Goal: Task Accomplishment & Management: Manage account settings

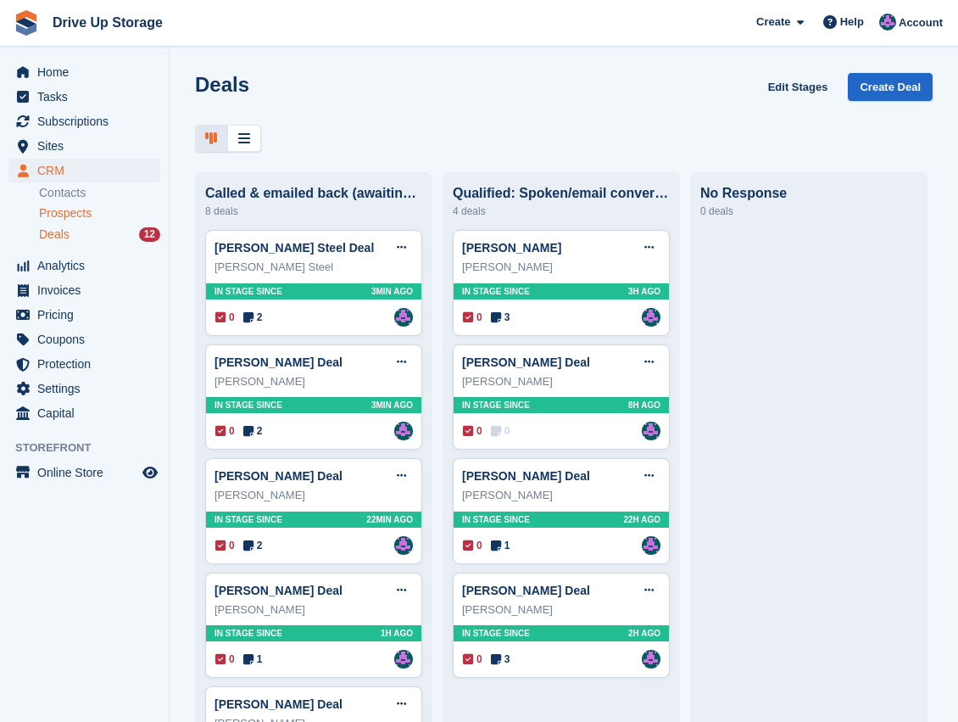
click at [72, 210] on span "Prospects" at bounding box center [65, 213] width 53 height 16
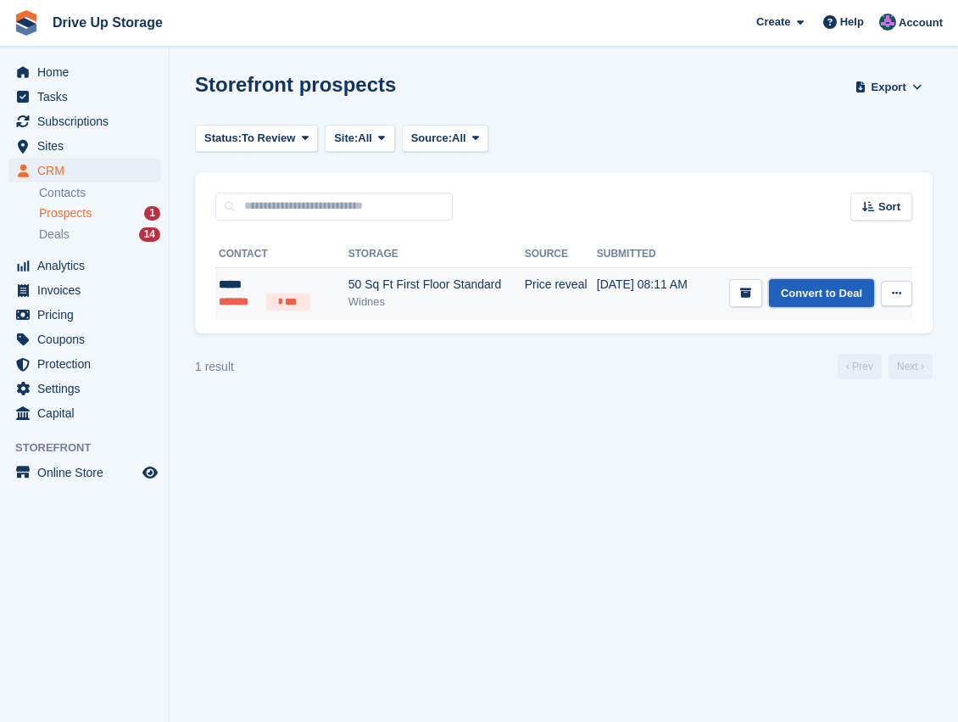
click at [816, 299] on link "Convert to Deal" at bounding box center [821, 293] width 105 height 28
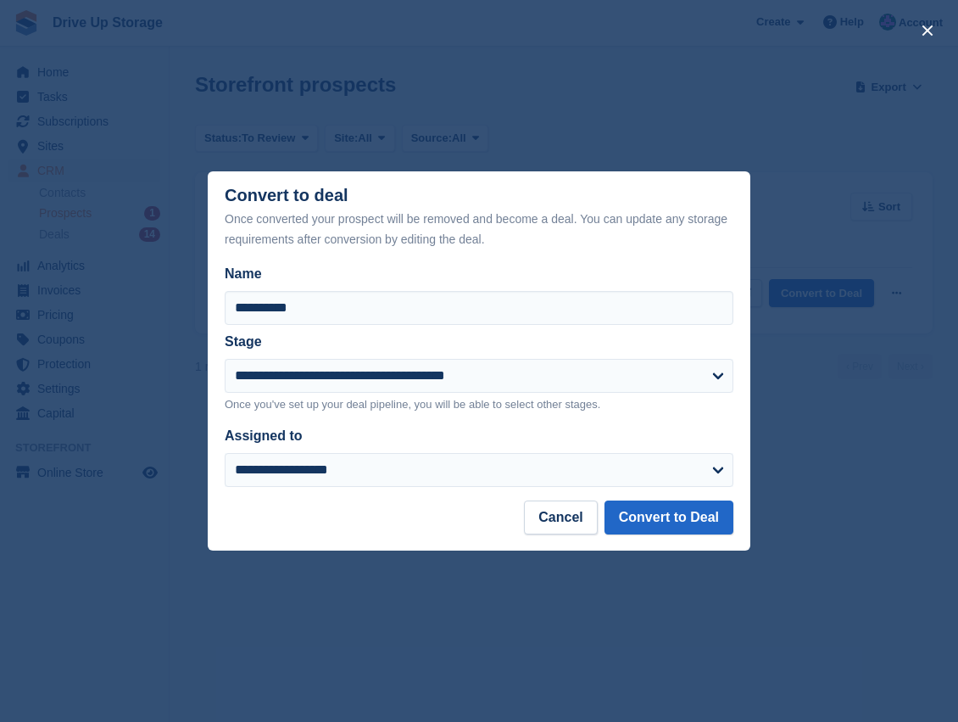
drag, startPoint x: 570, startPoint y: 539, endPoint x: 498, endPoint y: 415, distance: 144.0
click at [569, 536] on footer "Cancel Convert to Deal" at bounding box center [479, 525] width 543 height 50
click at [561, 519] on button "Cancel" at bounding box center [560, 517] width 73 height 34
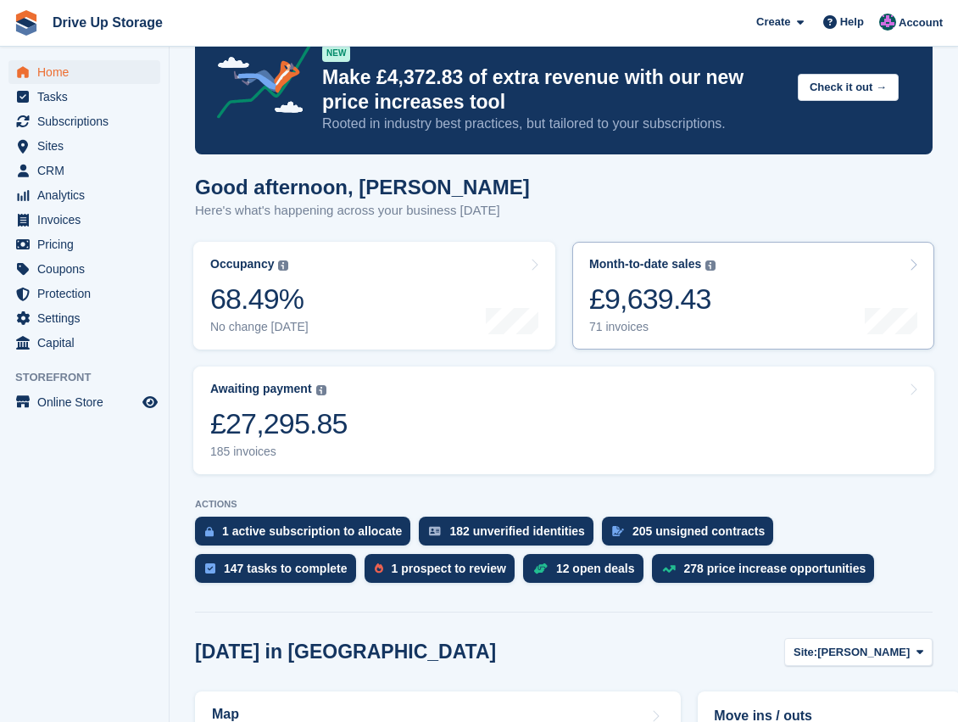
scroll to position [56, 0]
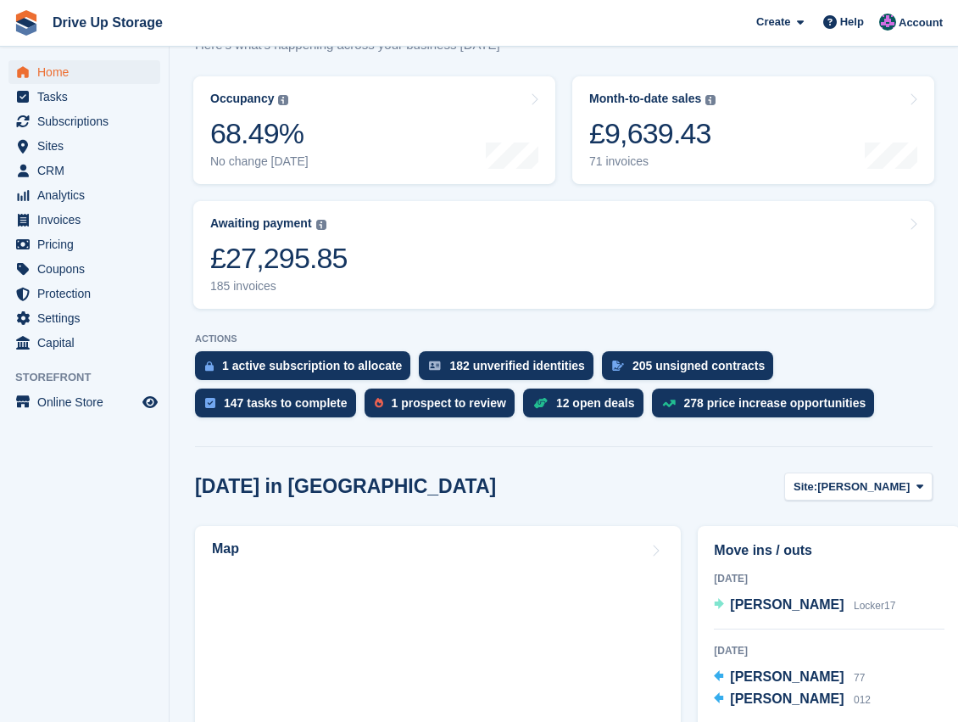
scroll to position [226, 0]
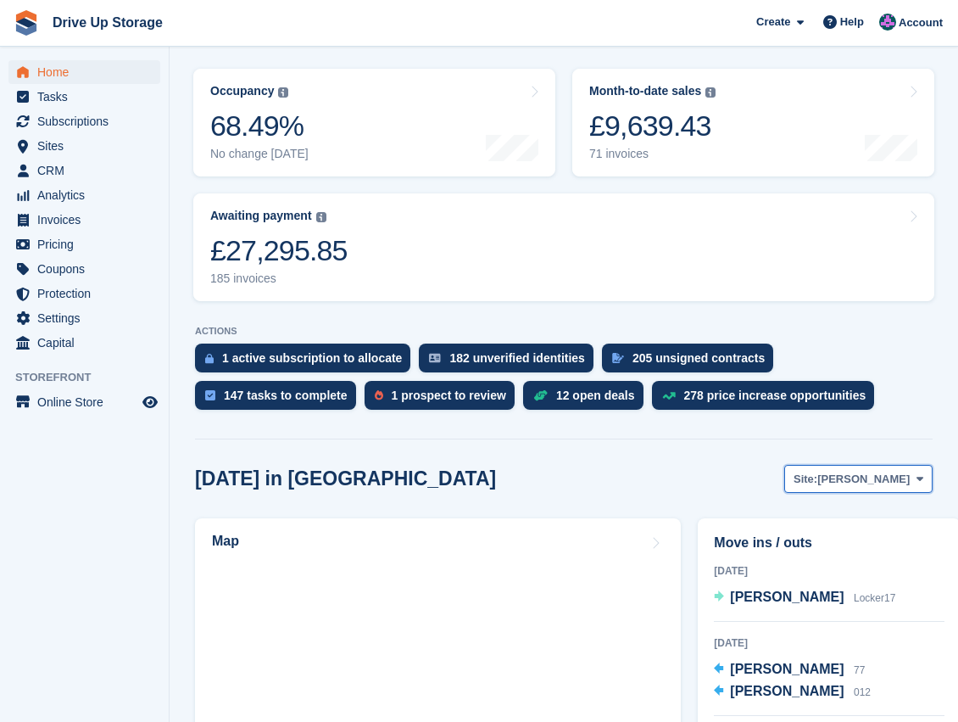
click at [917, 480] on icon at bounding box center [920, 478] width 7 height 11
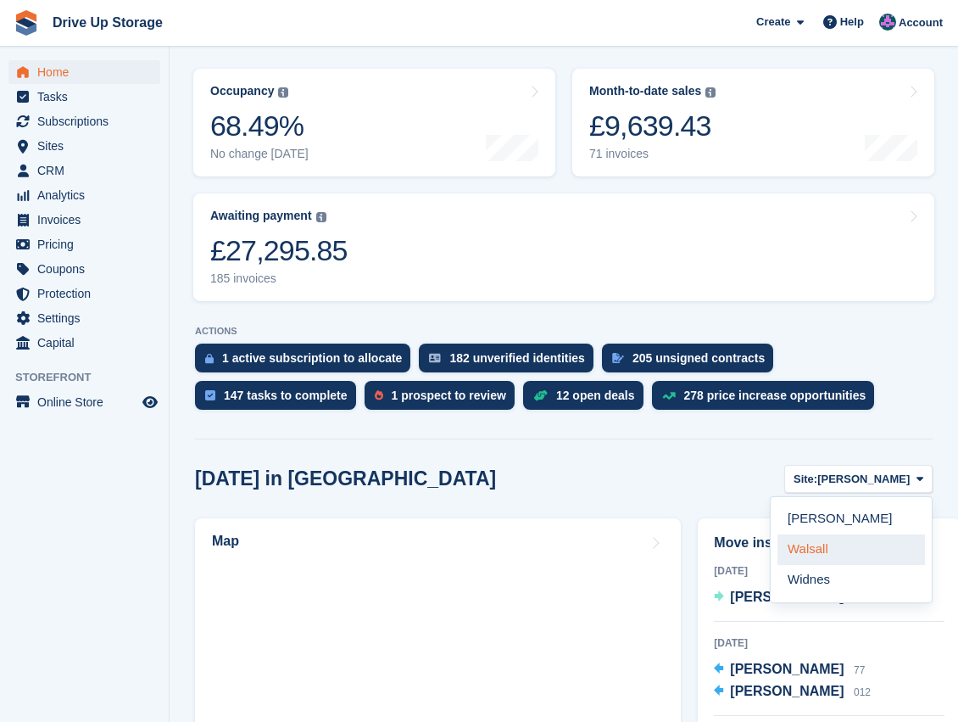
click at [818, 557] on link "Walsall" at bounding box center [852, 549] width 148 height 31
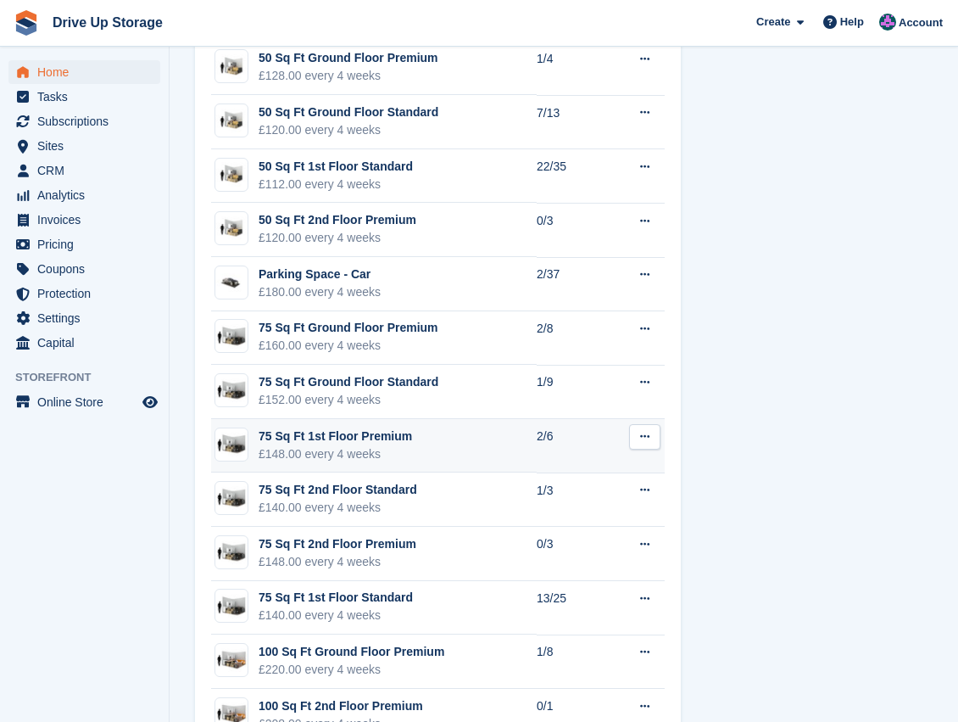
scroll to position [1809, 0]
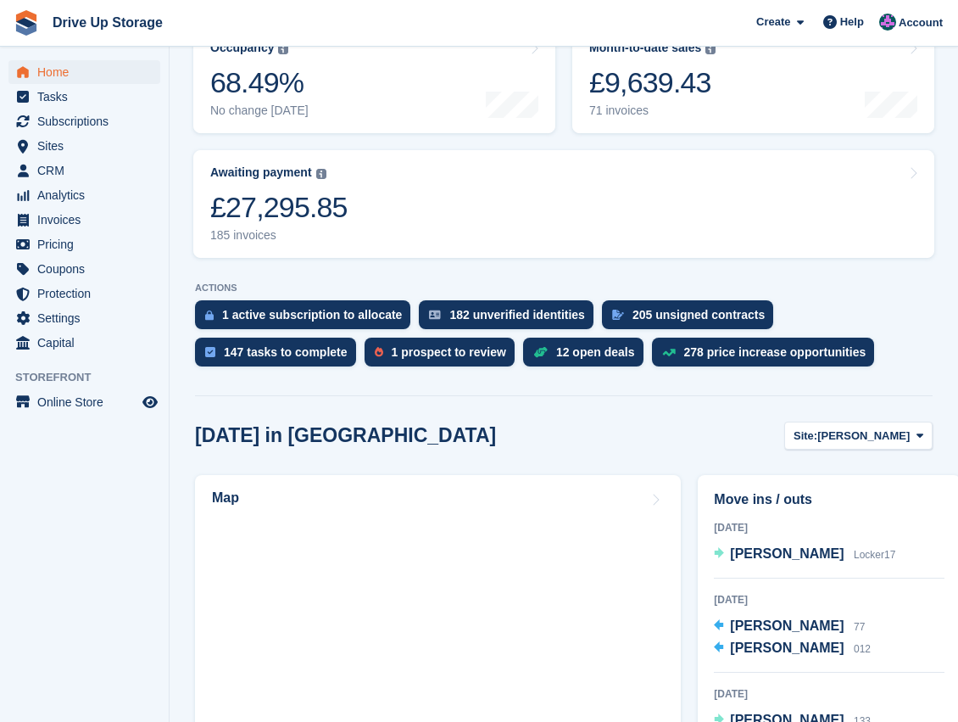
scroll to position [282, 0]
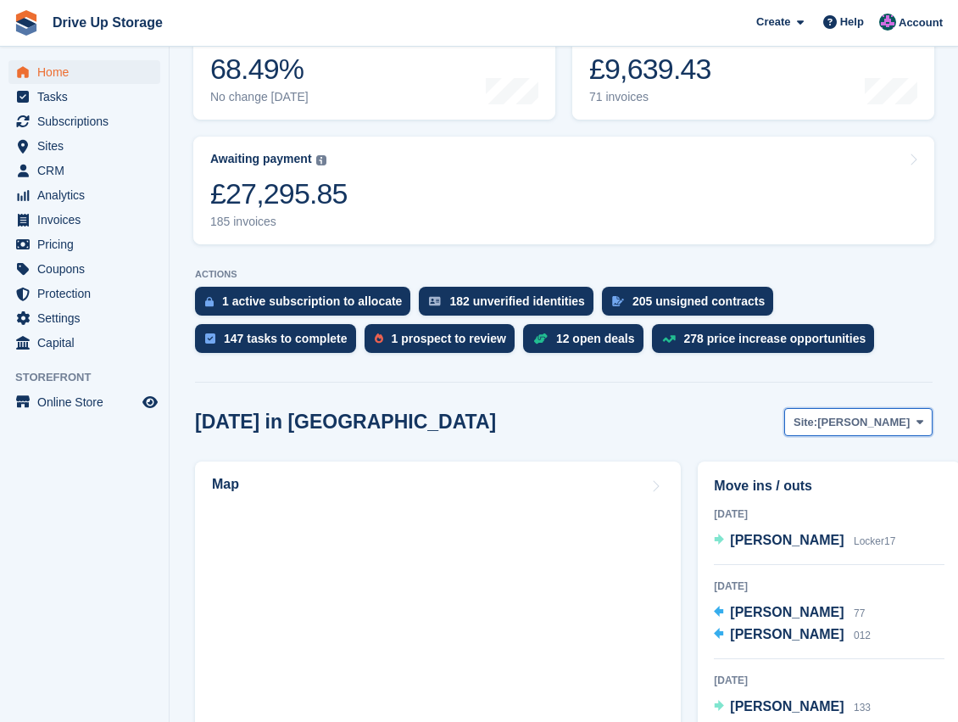
click at [923, 423] on span at bounding box center [920, 422] width 14 height 14
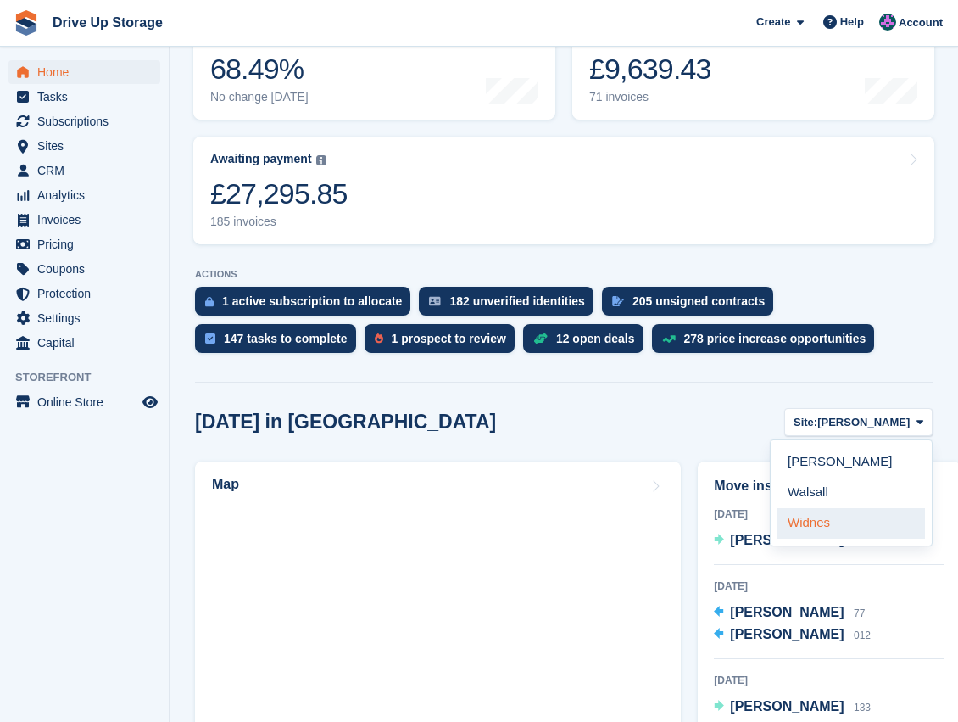
click at [843, 522] on link "Widnes" at bounding box center [852, 523] width 148 height 31
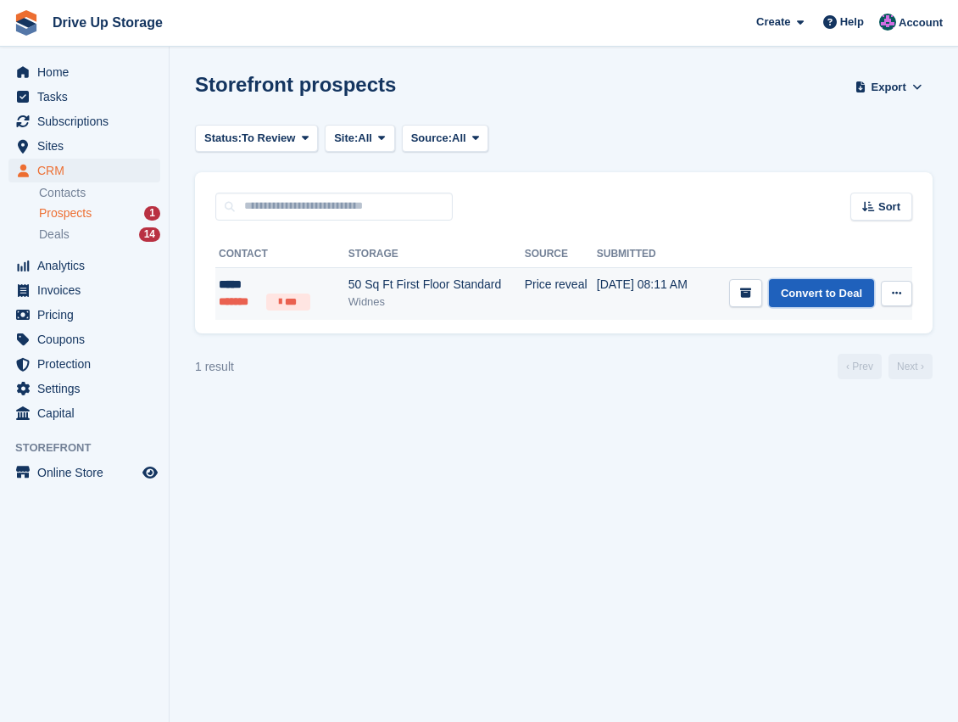
click at [804, 297] on link "Convert to Deal" at bounding box center [821, 293] width 105 height 28
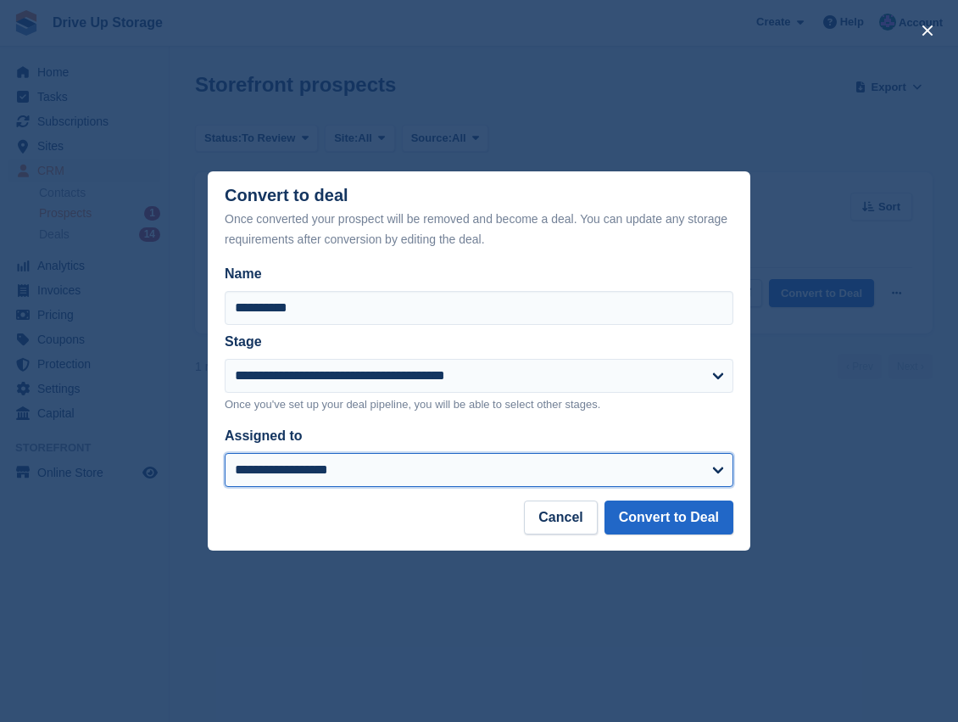
drag, startPoint x: 697, startPoint y: 473, endPoint x: 597, endPoint y: 474, distance: 100.1
click at [697, 473] on select "**********" at bounding box center [479, 470] width 509 height 34
select select "****"
click at [225, 454] on select "**********" at bounding box center [479, 470] width 509 height 34
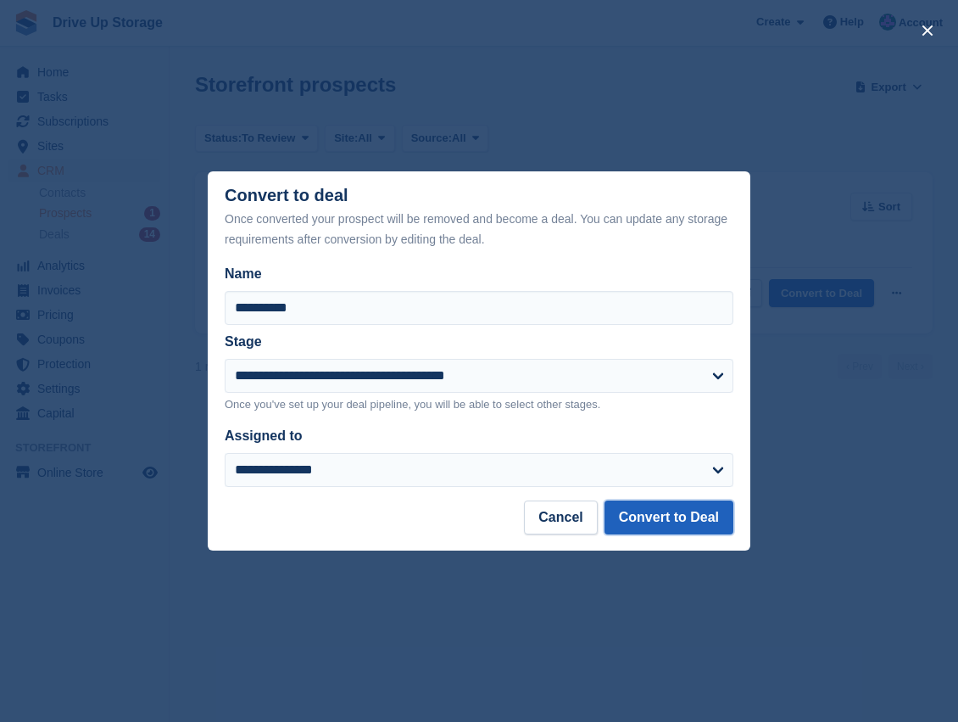
click at [683, 525] on button "Convert to Deal" at bounding box center [669, 517] width 129 height 34
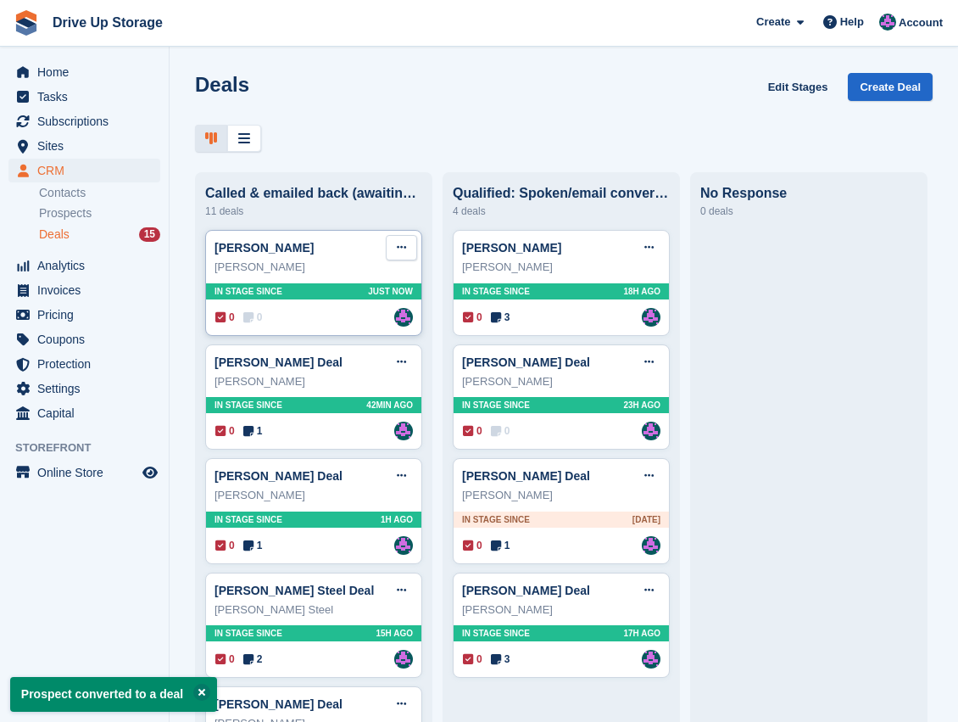
click at [396, 260] on button at bounding box center [401, 247] width 31 height 25
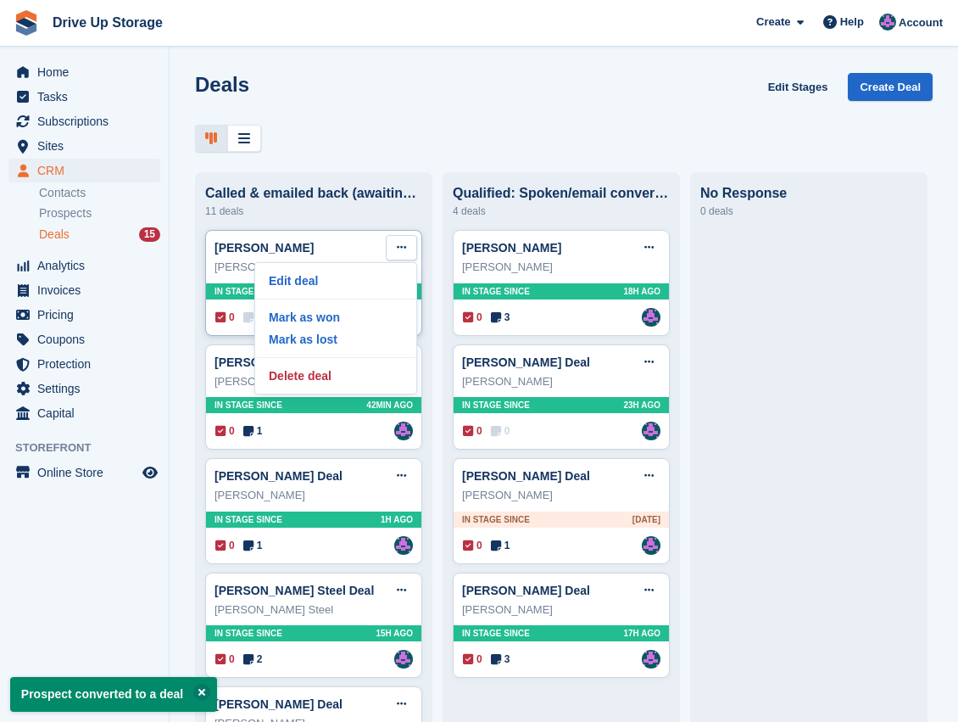
click at [315, 254] on div "[PERSON_NAME] Edit deal [PERSON_NAME] as won [PERSON_NAME] as lost Delete deal" at bounding box center [314, 247] width 198 height 25
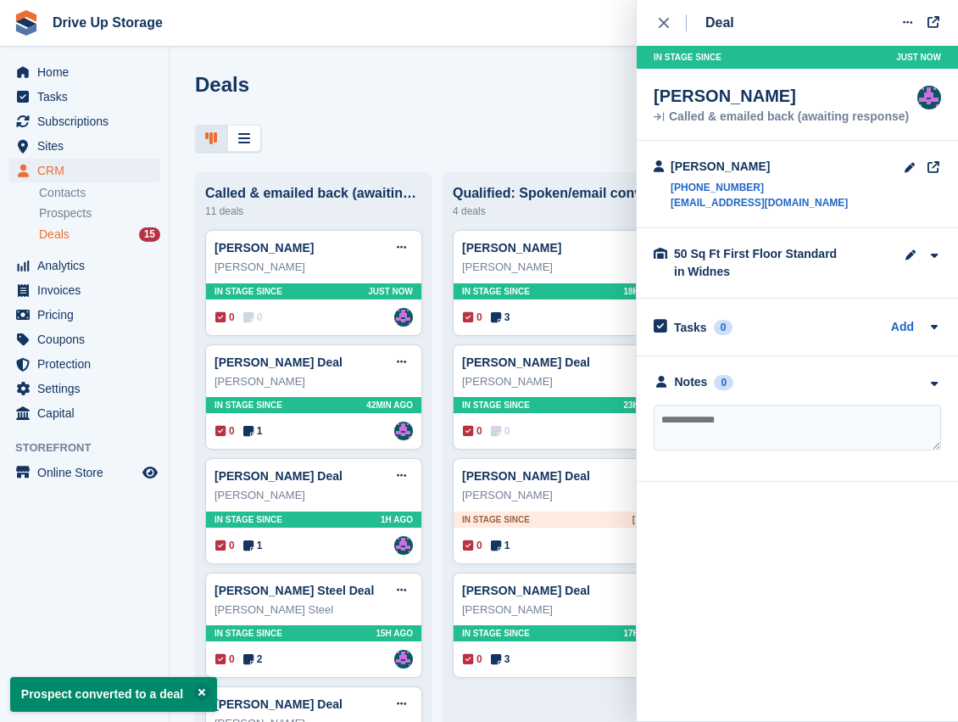
click at [740, 419] on textarea at bounding box center [797, 427] width 287 height 46
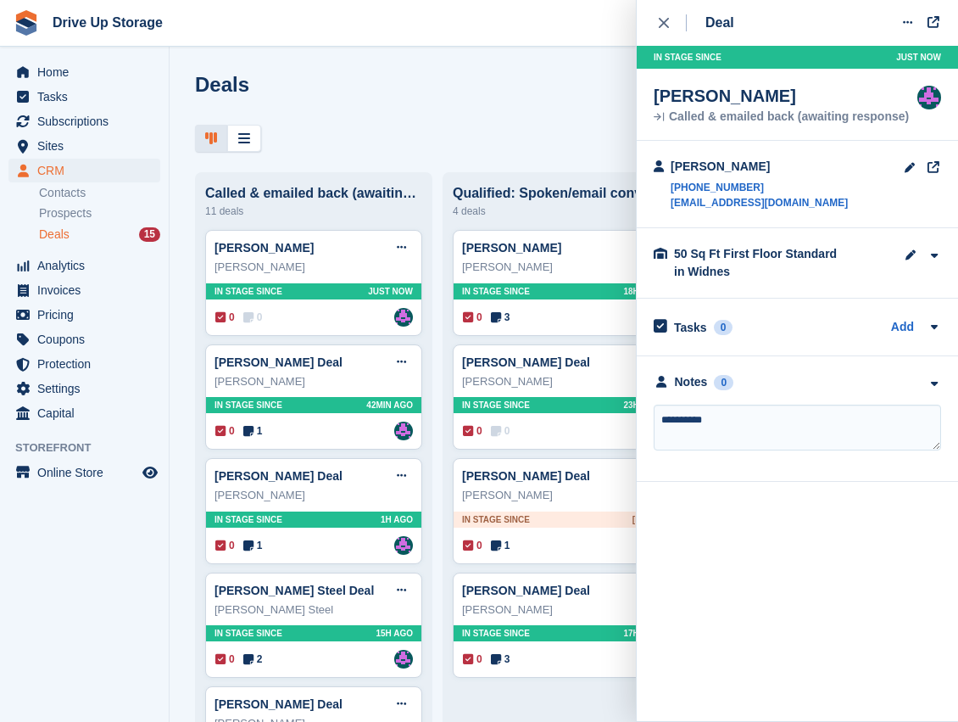
type textarea "**********"
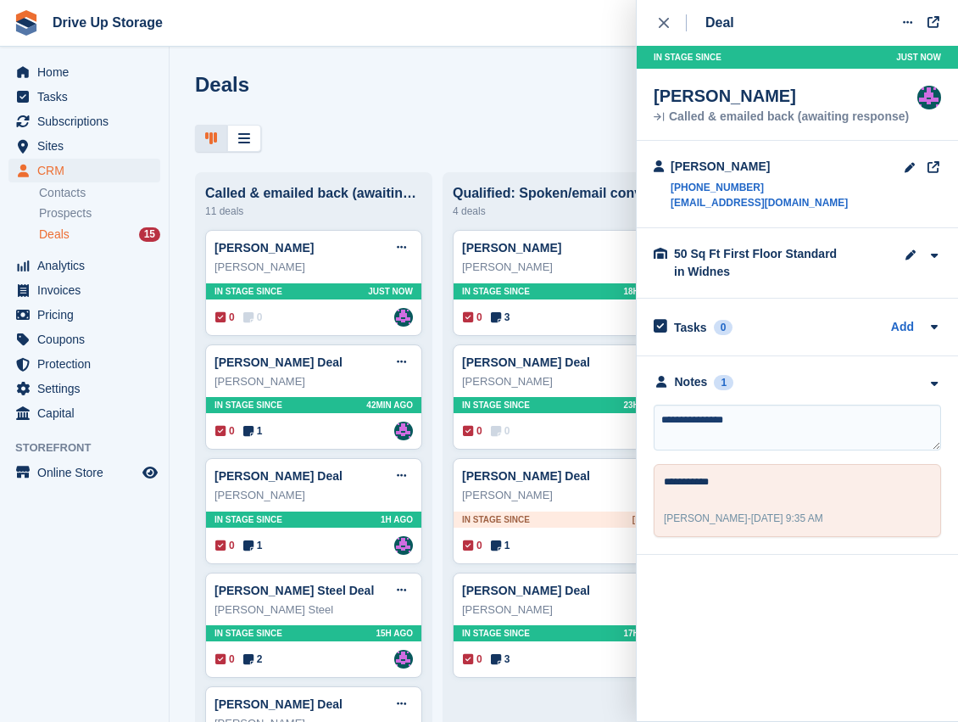
type textarea "**********"
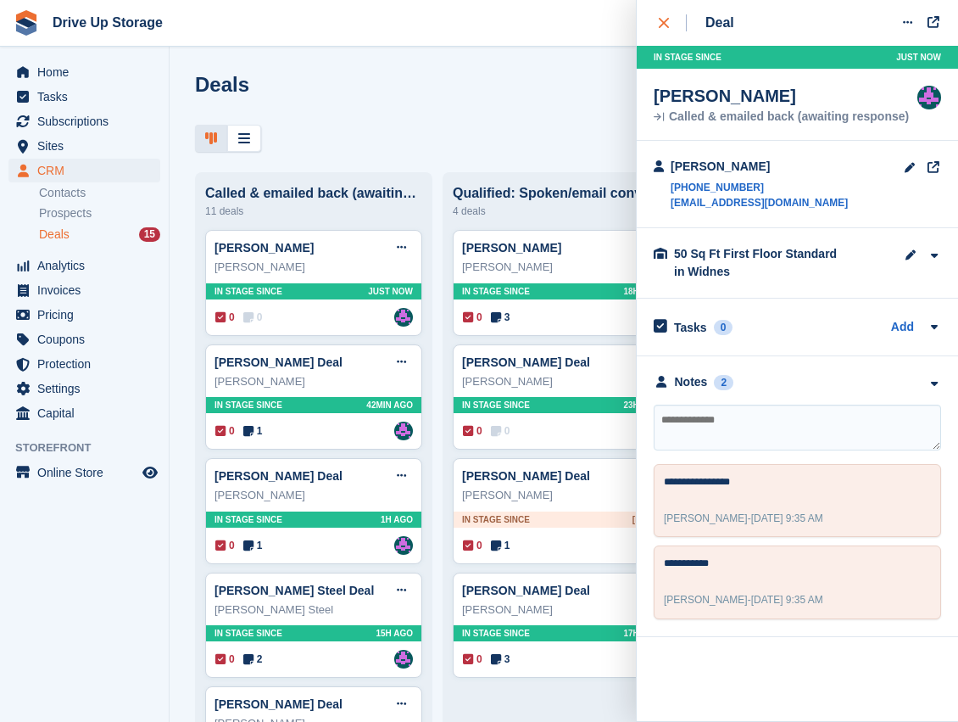
click at [667, 14] on div "close" at bounding box center [673, 22] width 28 height 17
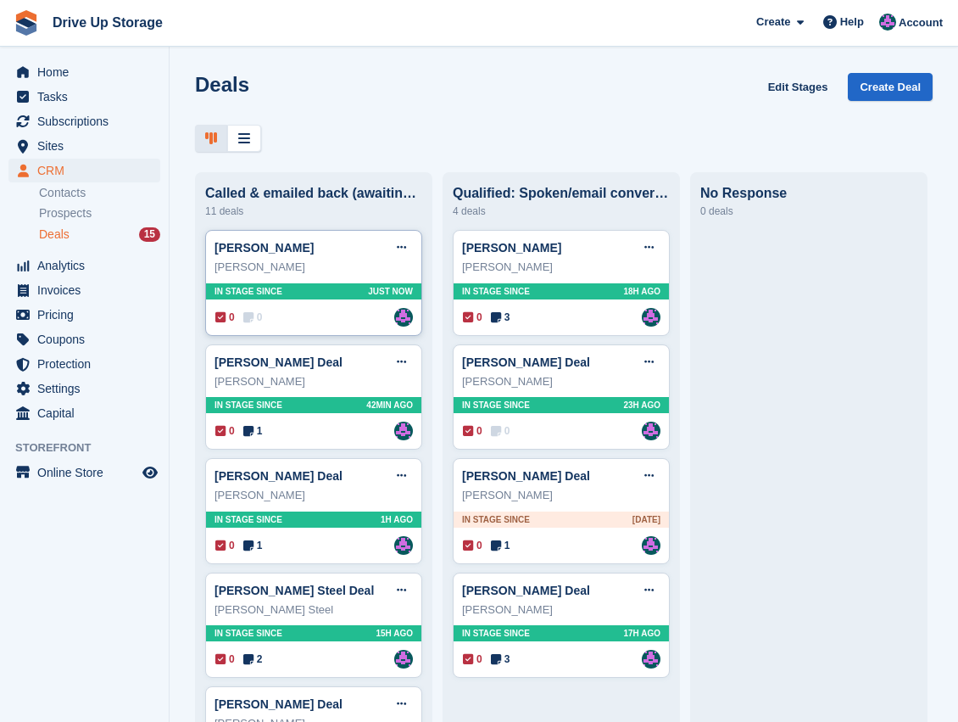
click at [389, 234] on div "[PERSON_NAME] Edit deal [PERSON_NAME] as won [PERSON_NAME] as lost Delete deal …" at bounding box center [313, 283] width 217 height 106
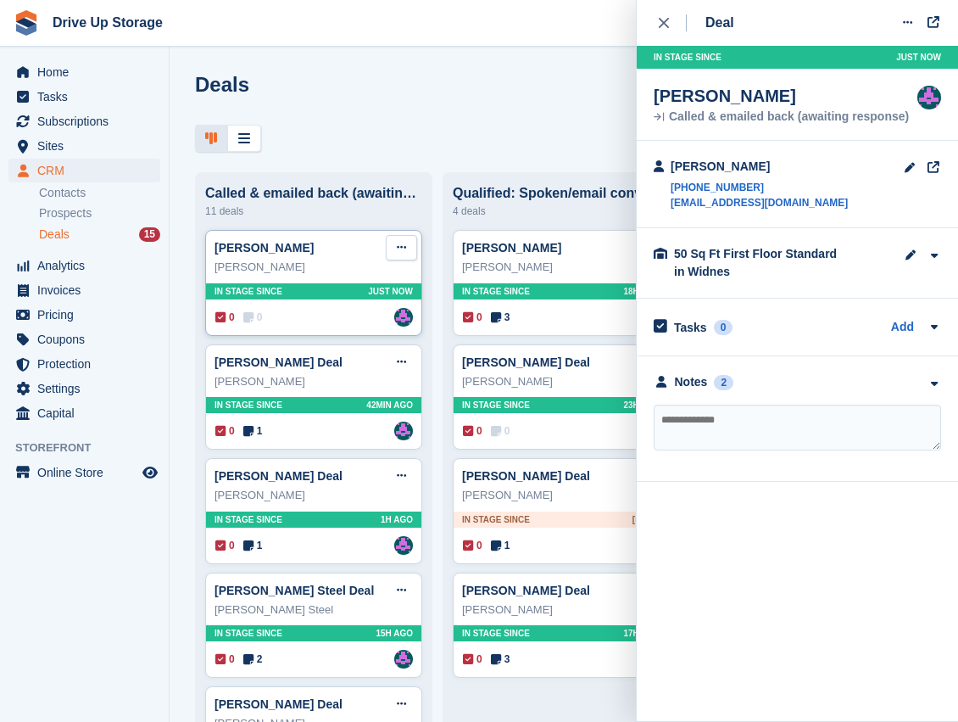
click at [397, 249] on icon at bounding box center [401, 247] width 9 height 11
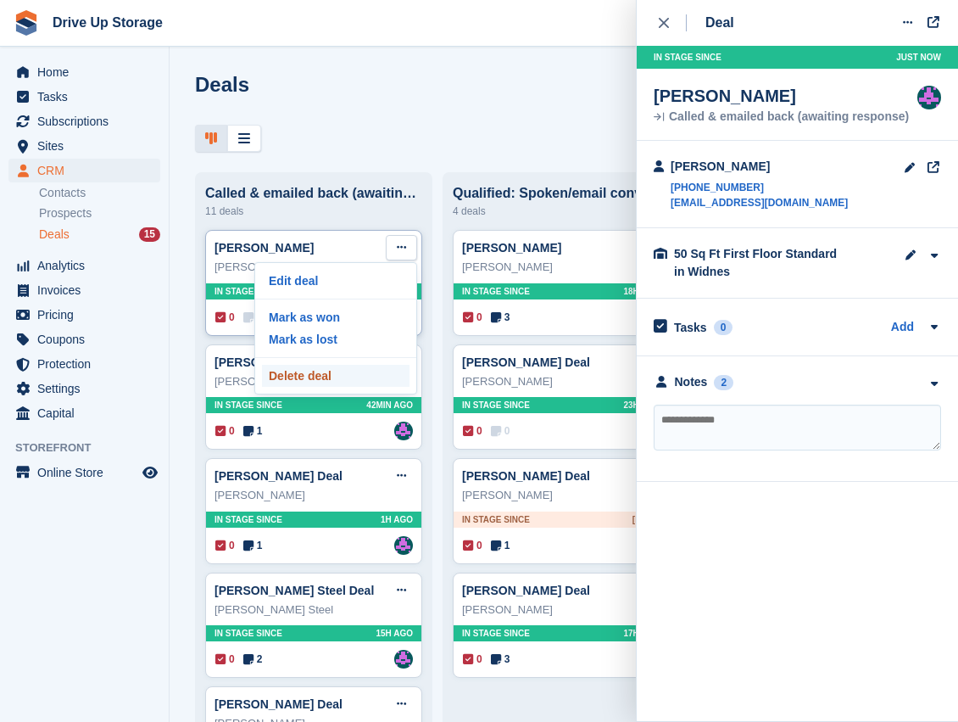
click at [301, 375] on p "Delete deal" at bounding box center [336, 376] width 148 height 22
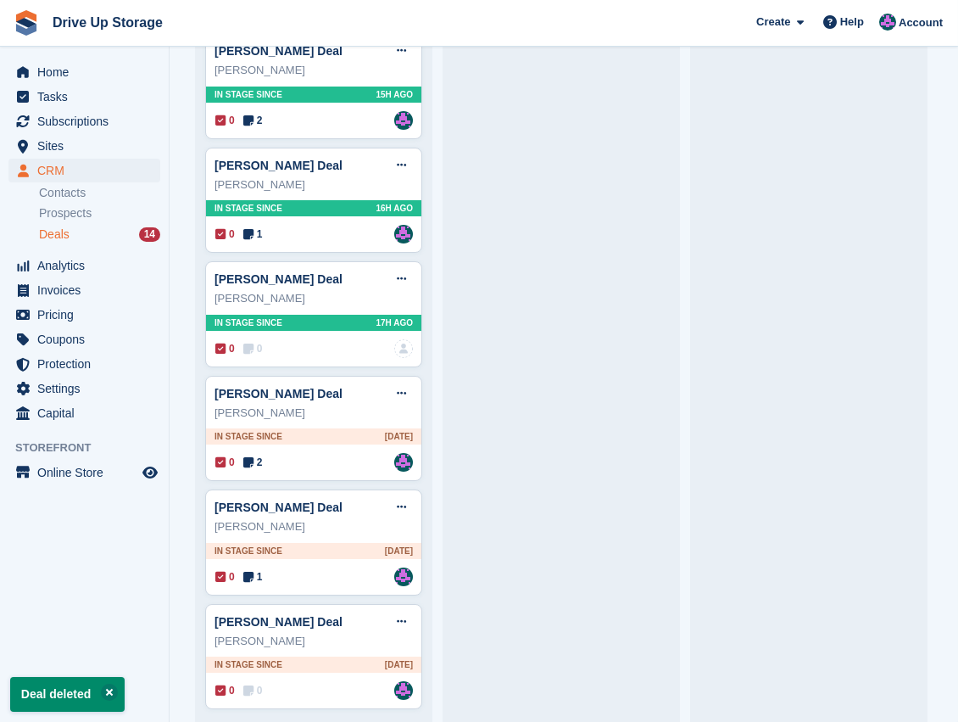
scroll to position [655, 0]
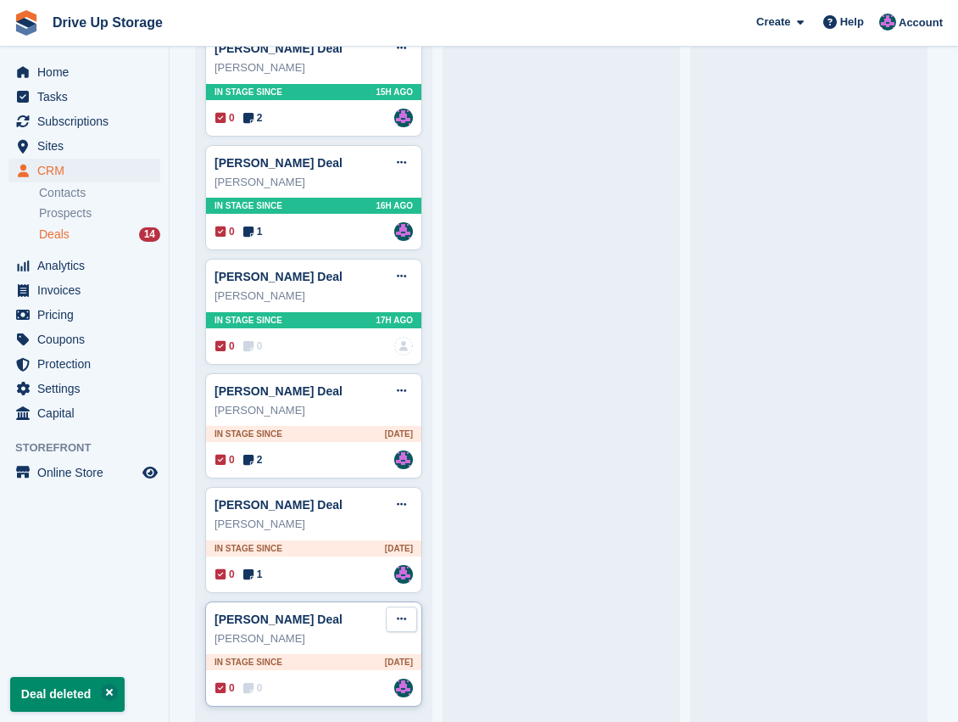
click at [409, 619] on button at bounding box center [401, 618] width 31 height 25
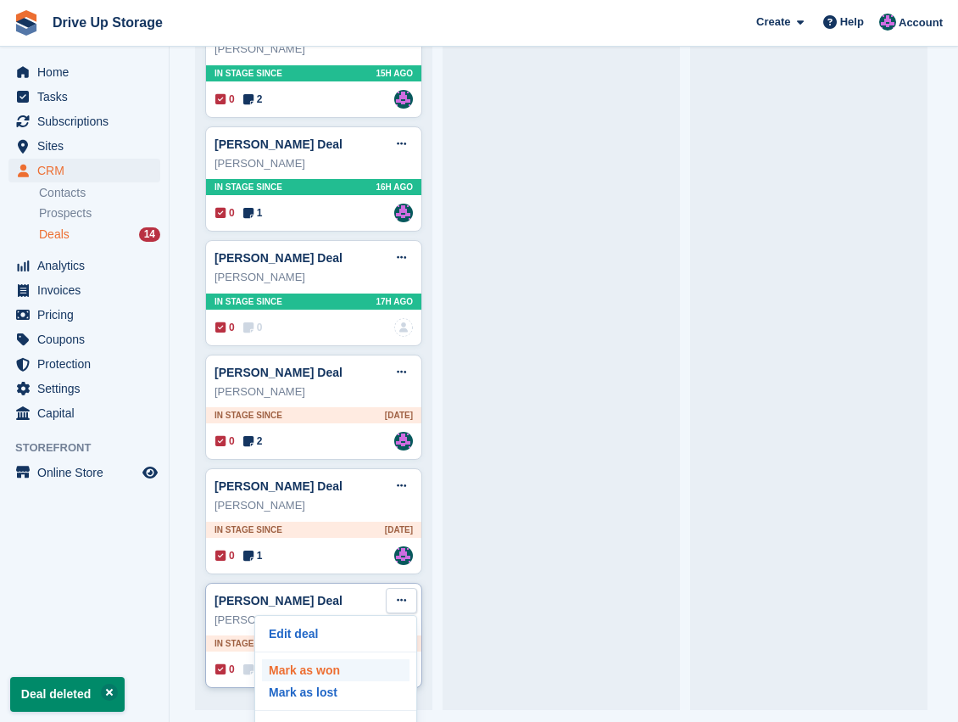
scroll to position [36, 0]
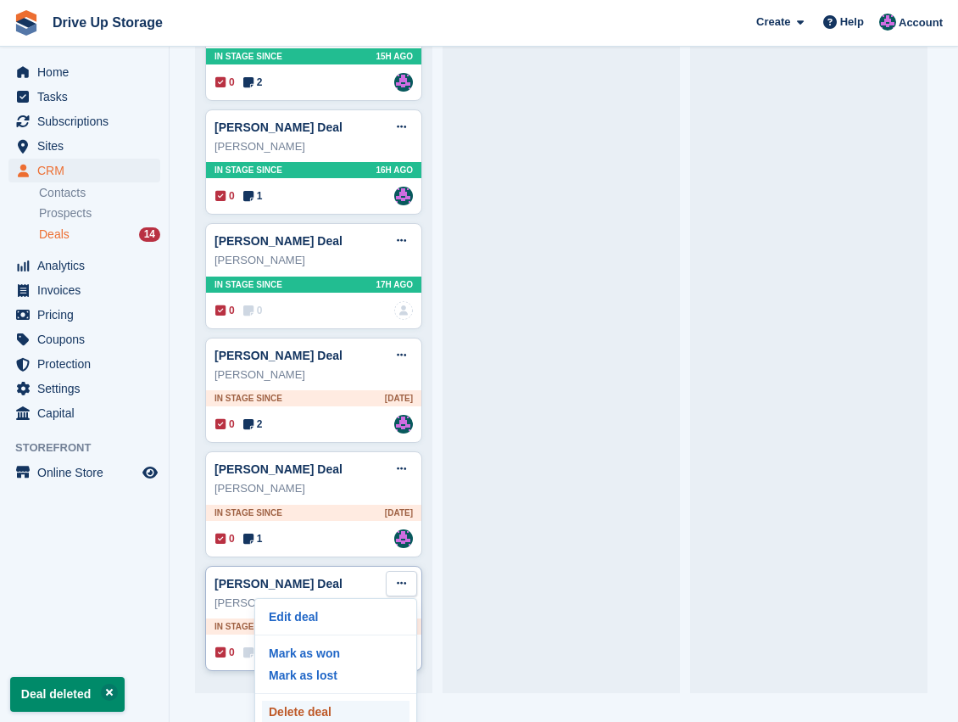
click at [337, 706] on p "Delete deal" at bounding box center [336, 711] width 148 height 22
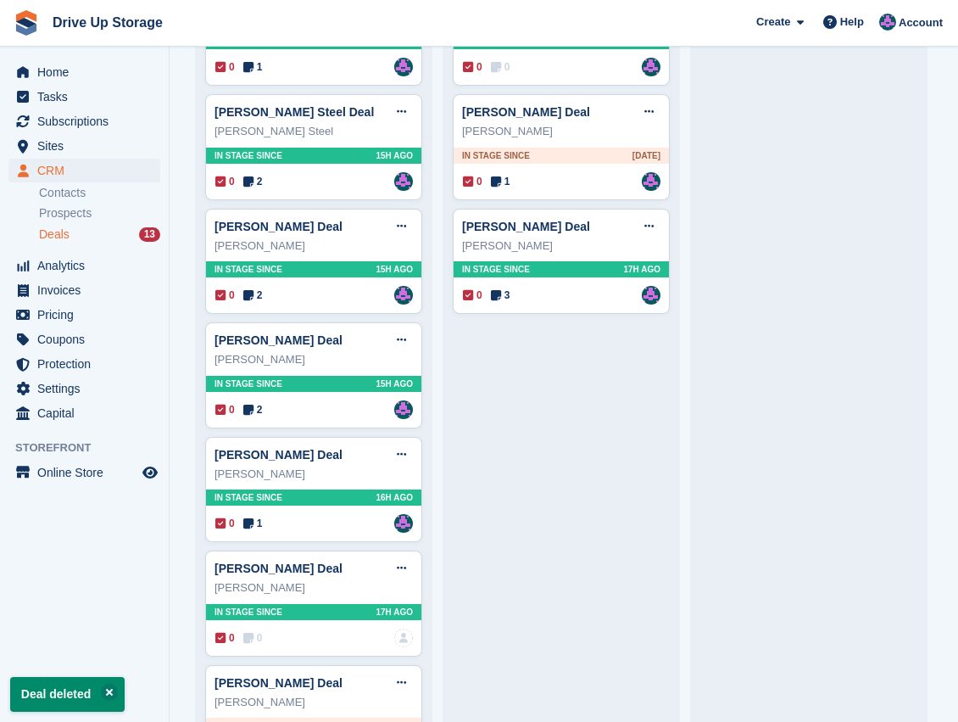
scroll to position [543, 0]
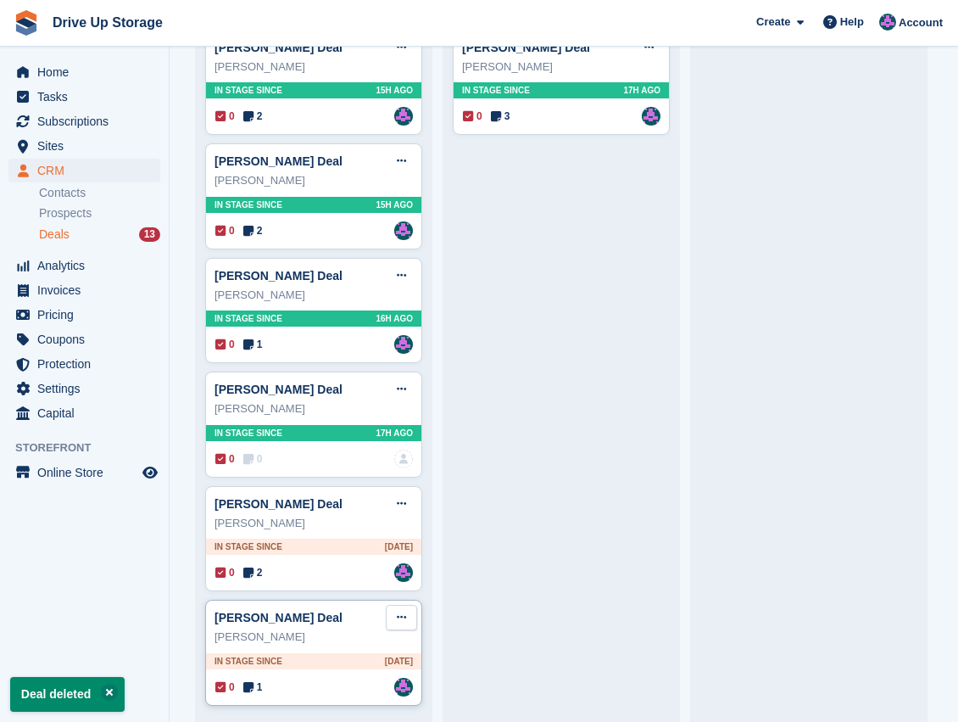
click at [392, 611] on button at bounding box center [401, 617] width 31 height 25
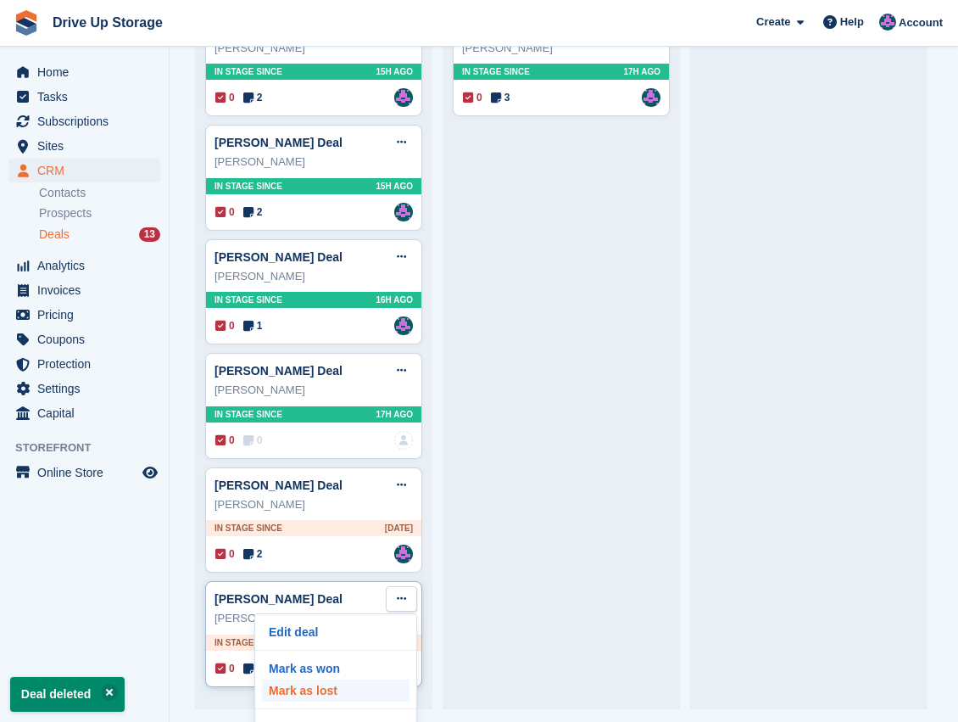
scroll to position [36, 0]
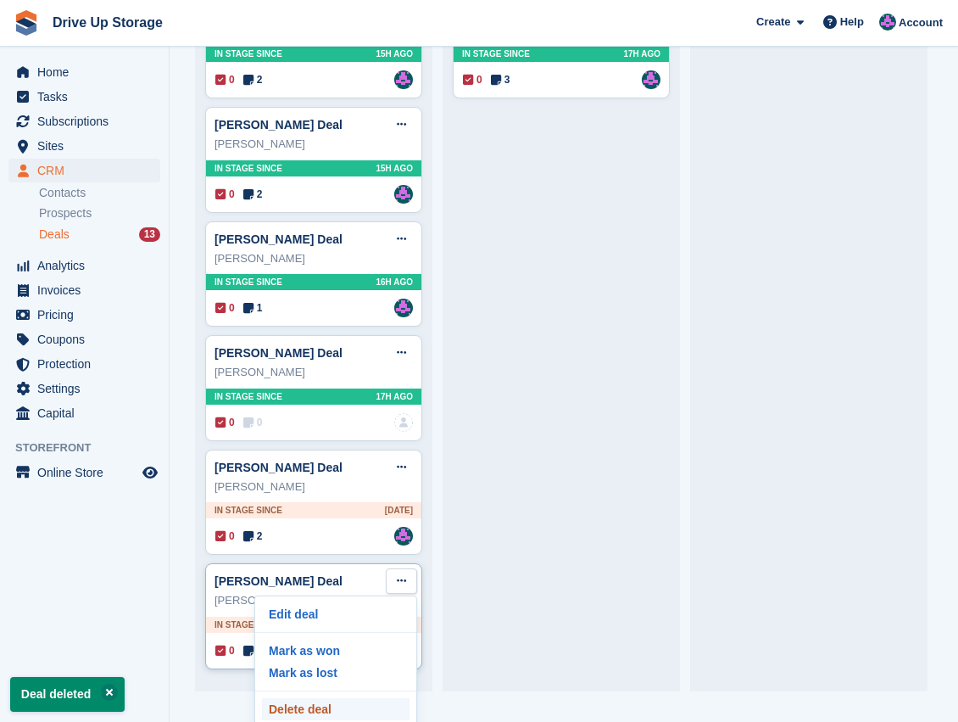
click at [344, 698] on p "Delete deal" at bounding box center [336, 709] width 148 height 22
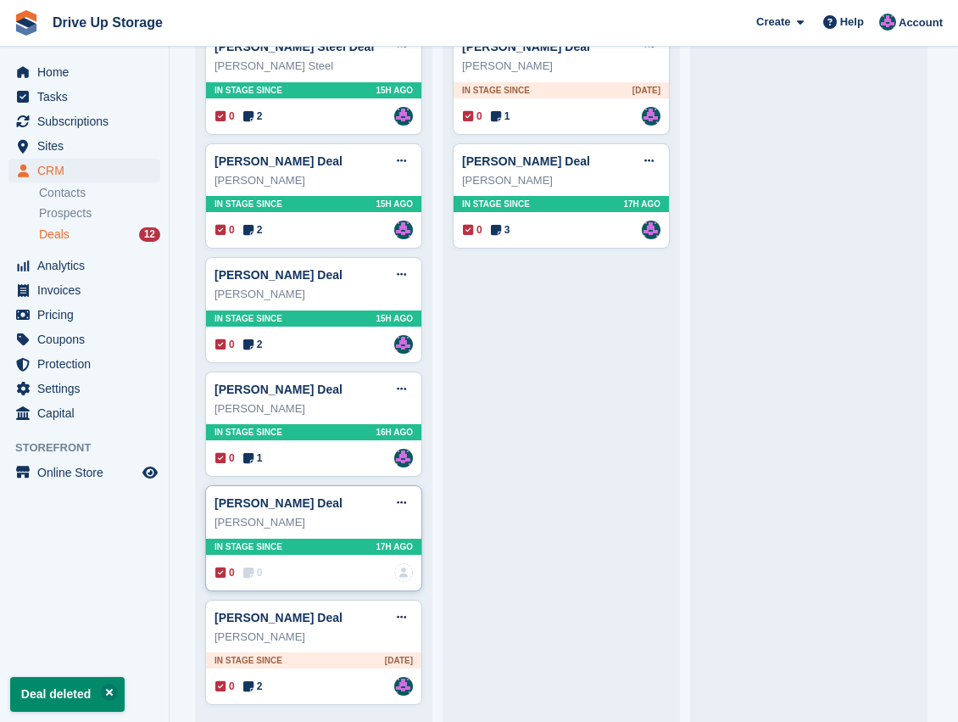
scroll to position [430, 0]
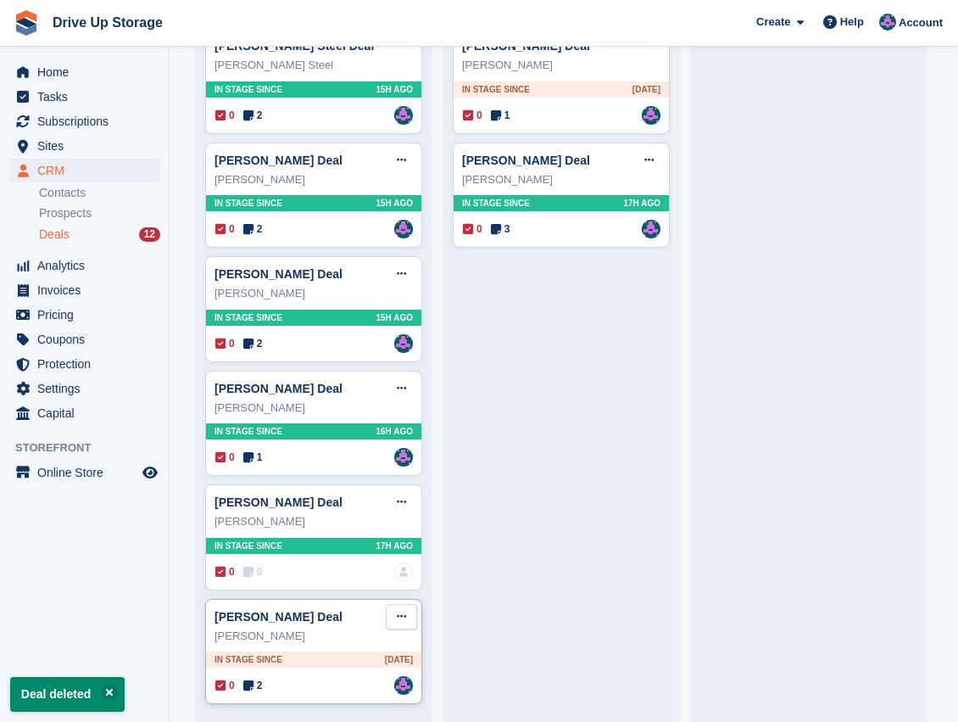
click at [406, 614] on button at bounding box center [401, 616] width 31 height 25
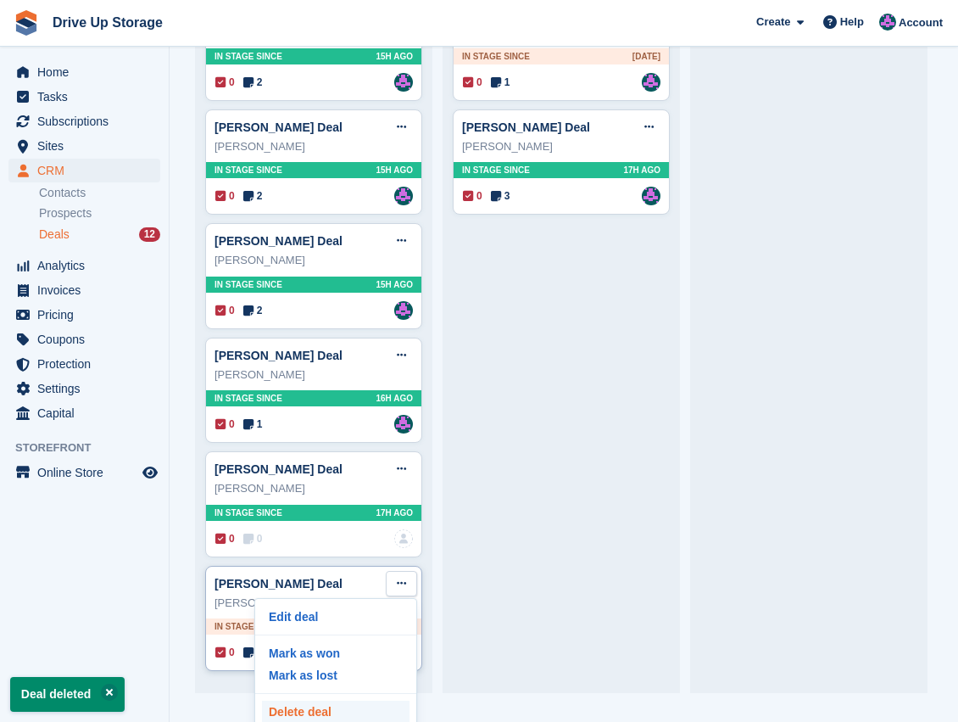
scroll to position [36, 0]
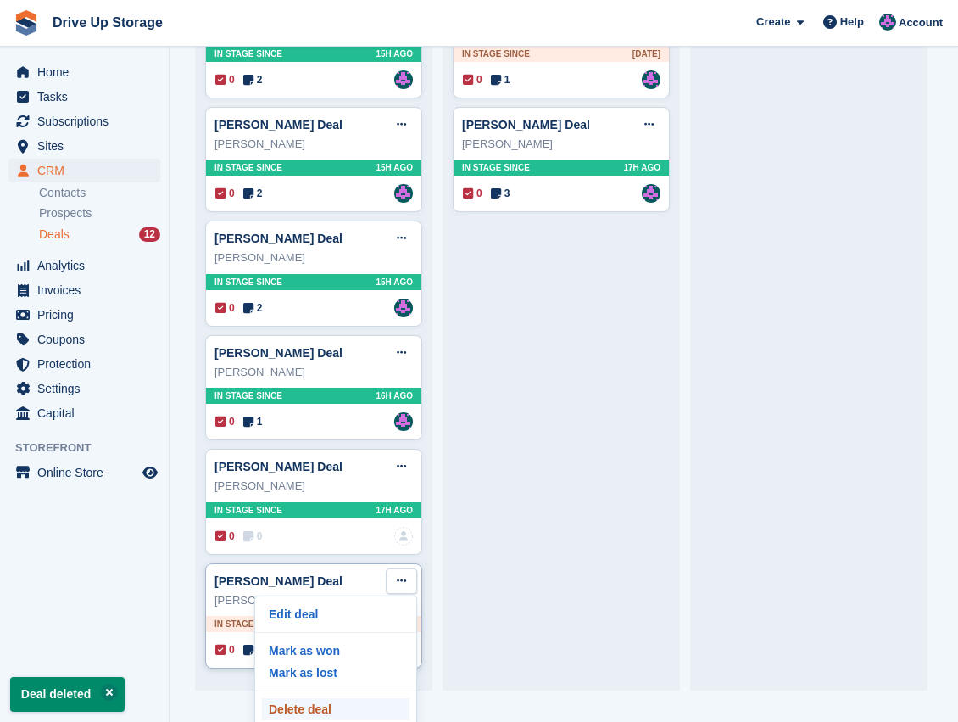
click at [336, 699] on p "Delete deal" at bounding box center [336, 709] width 148 height 22
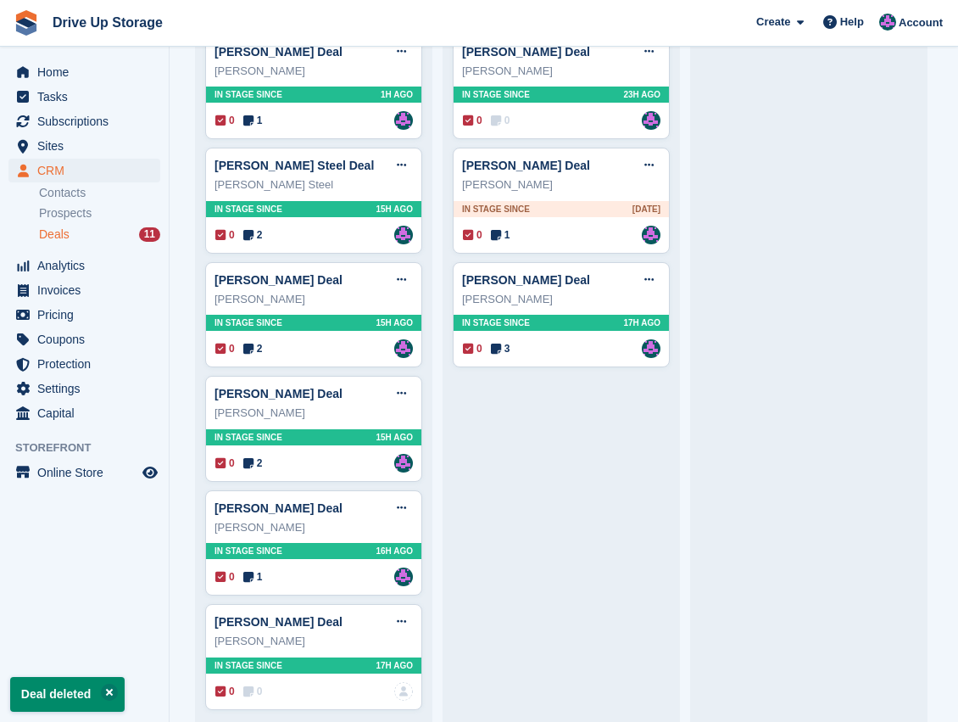
scroll to position [317, 0]
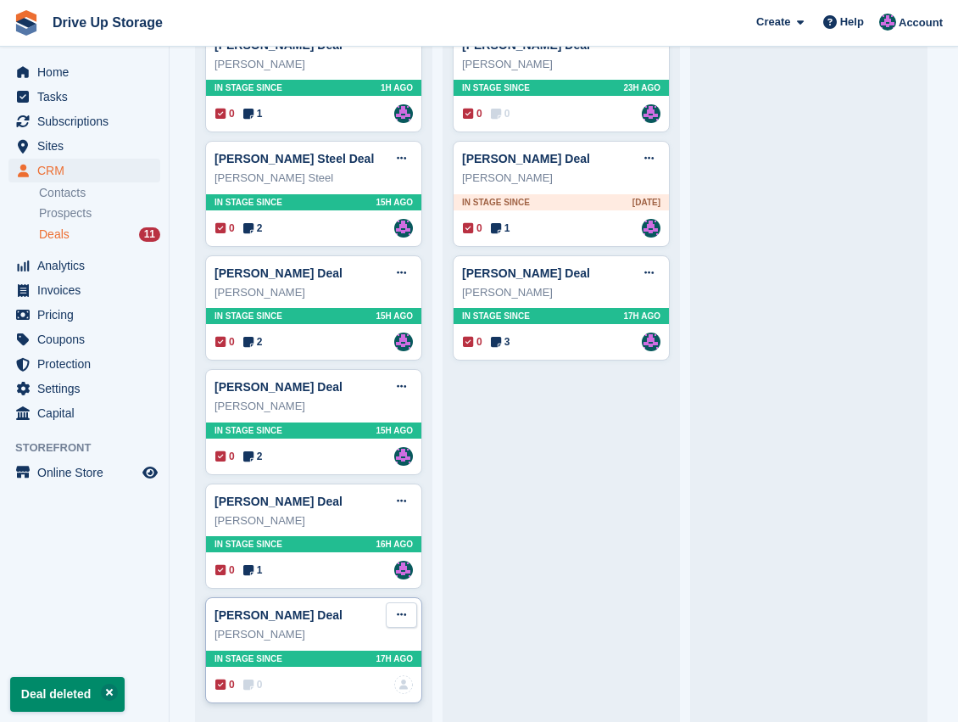
click at [402, 614] on icon at bounding box center [401, 614] width 9 height 11
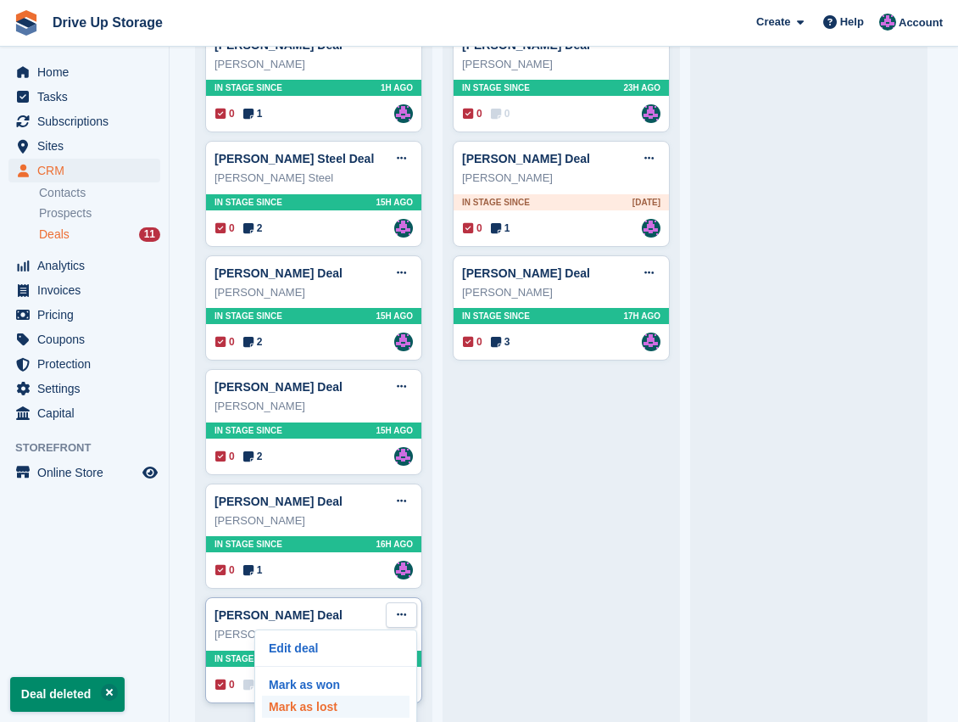
scroll to position [36, 0]
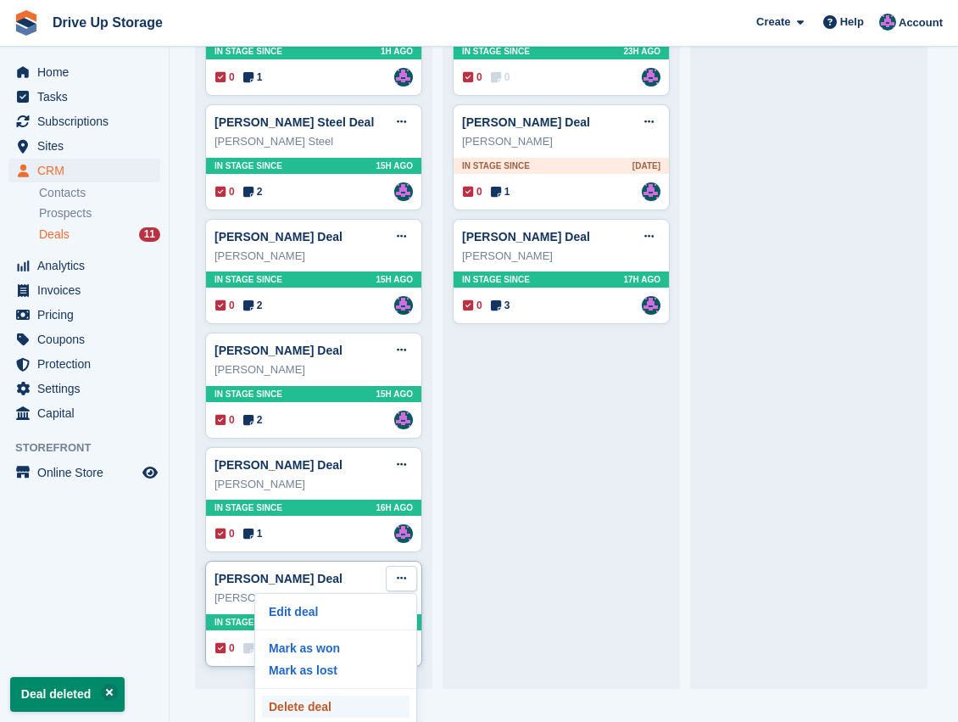
click at [337, 703] on p "Delete deal" at bounding box center [336, 706] width 148 height 22
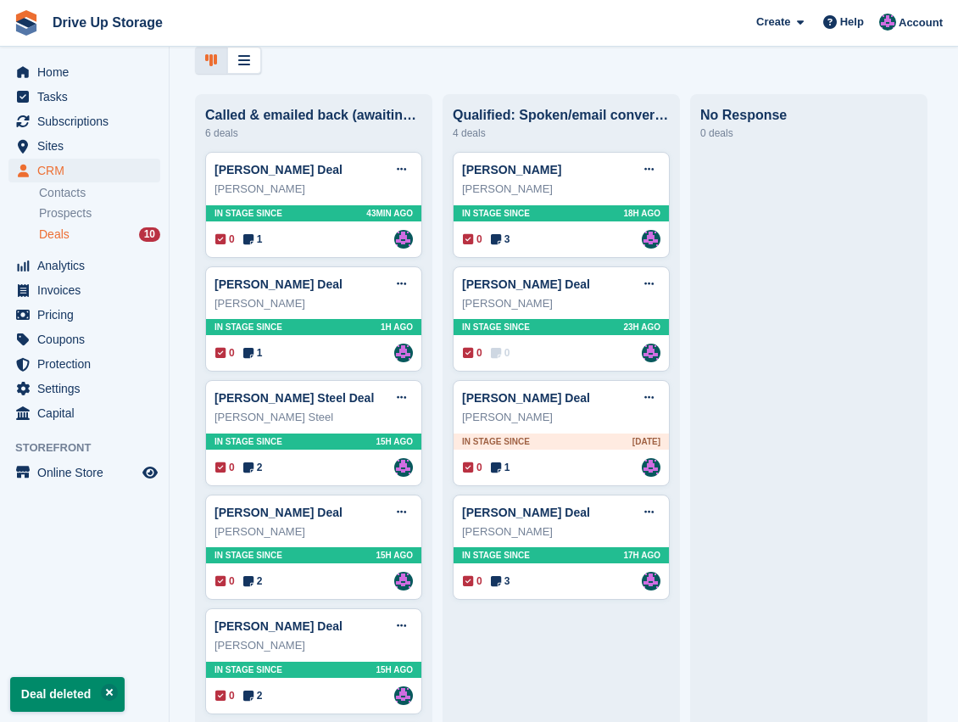
scroll to position [204, 0]
